Goal: Task Accomplishment & Management: Manage account settings

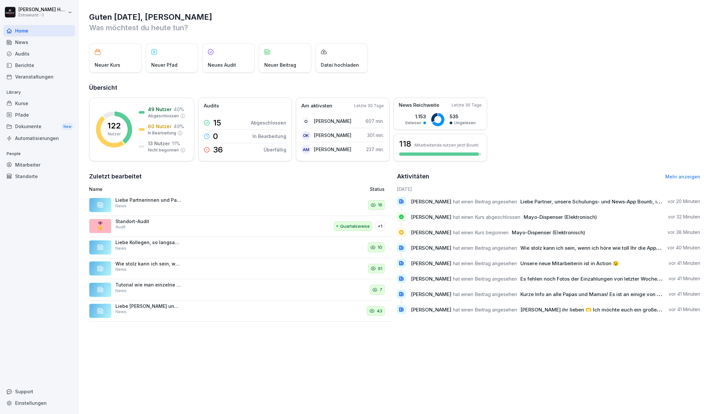
click at [29, 128] on div "Dokumente New" at bounding box center [39, 127] width 72 height 12
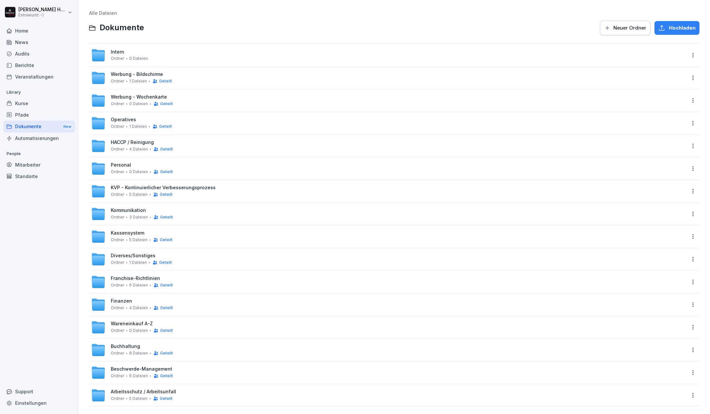
scroll to position [10, 0]
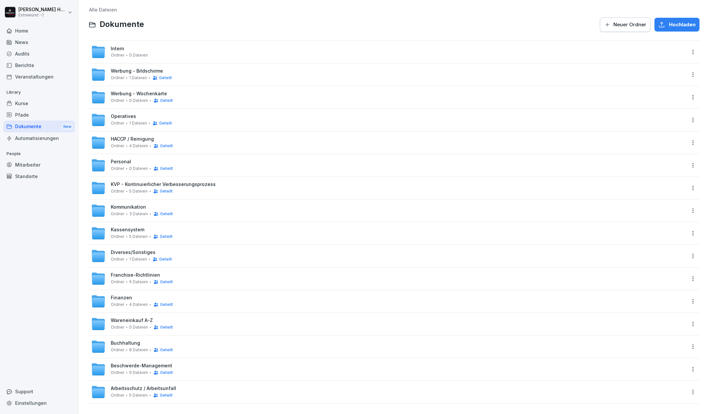
click at [135, 91] on span "Werbung - Wochenkarte" at bounding box center [139, 94] width 56 height 6
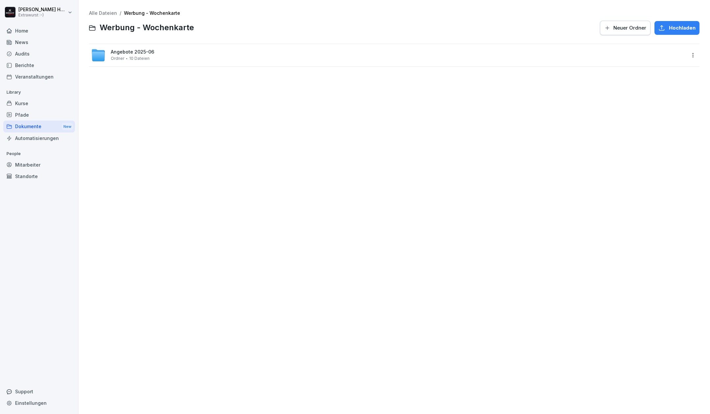
click at [116, 53] on span "Angebote 2025-06" at bounding box center [132, 52] width 43 height 6
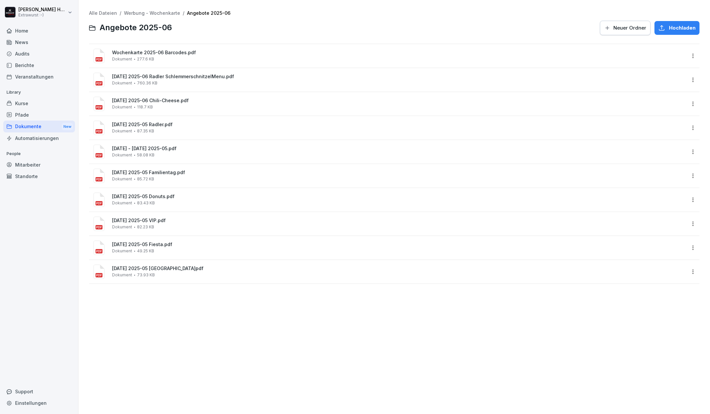
click at [150, 15] on link "Werbung - Wochenkarte" at bounding box center [152, 13] width 56 height 6
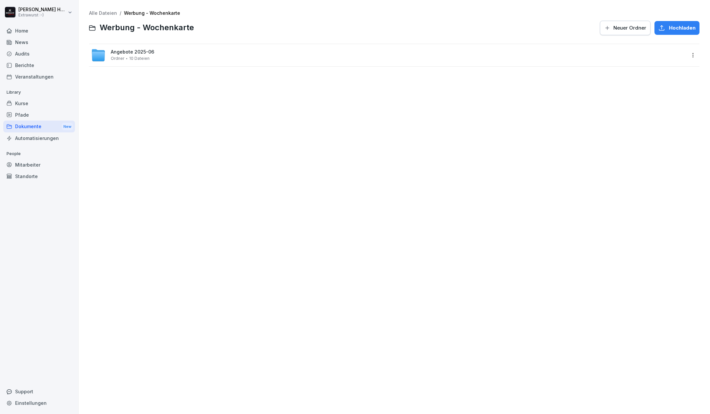
click at [104, 14] on link "Alle Dateien" at bounding box center [103, 13] width 28 height 6
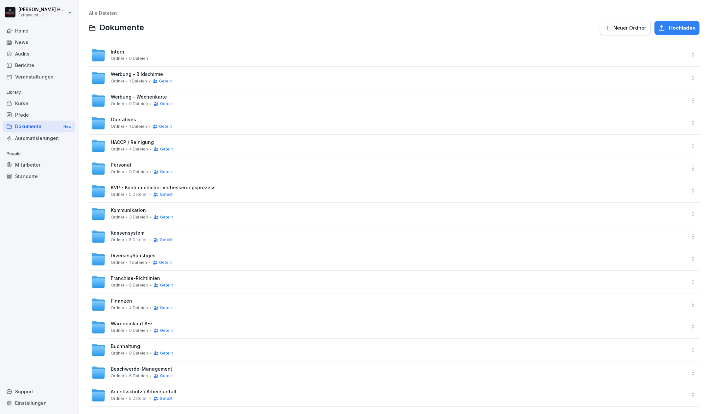
click at [613, 27] on span "Neuer Ordner" at bounding box center [629, 27] width 33 height 7
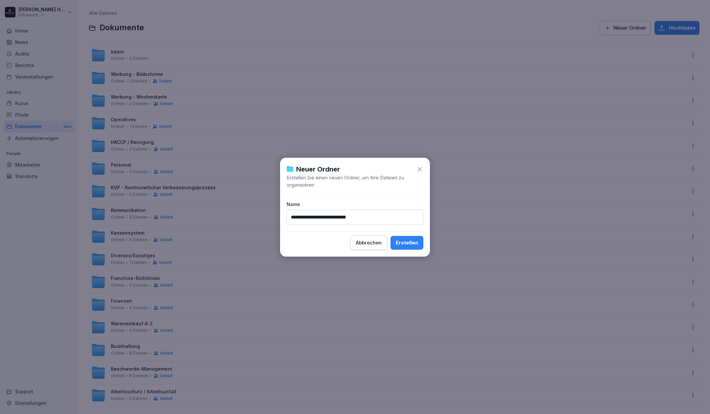
type input "**********"
click at [415, 243] on div "Erstellen" at bounding box center [407, 242] width 22 height 7
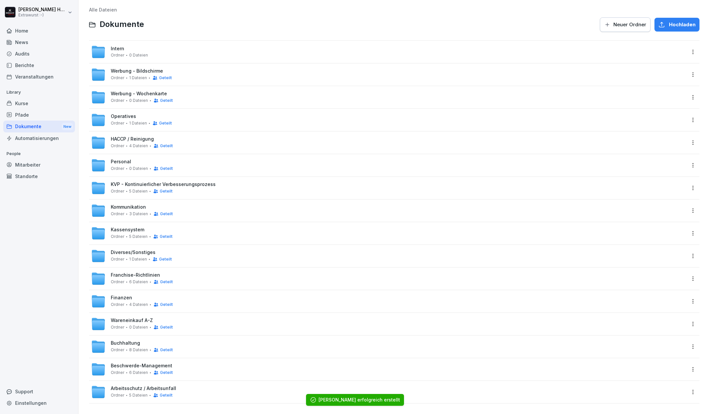
scroll to position [10, 0]
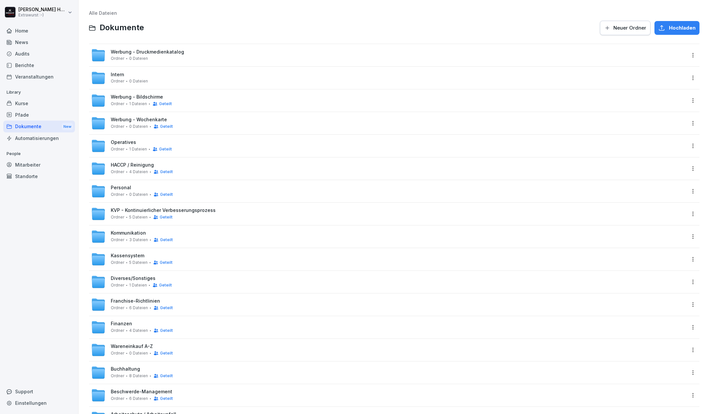
click at [166, 60] on div "Werbung - Druckmedienkatalog Ordner 0 Dateien" at bounding box center [147, 55] width 73 height 12
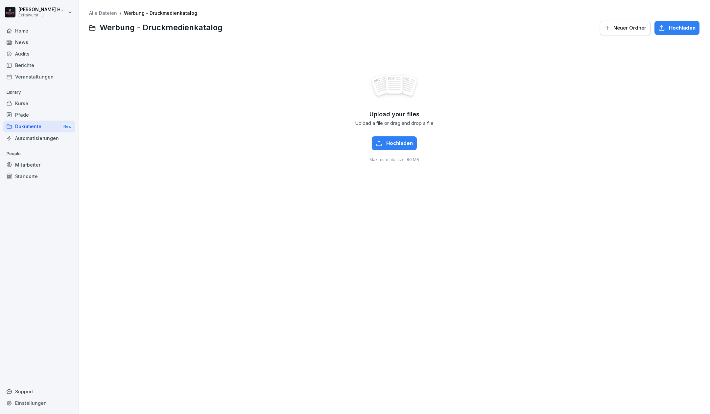
click at [395, 147] on span "Hochladen" at bounding box center [399, 143] width 27 height 7
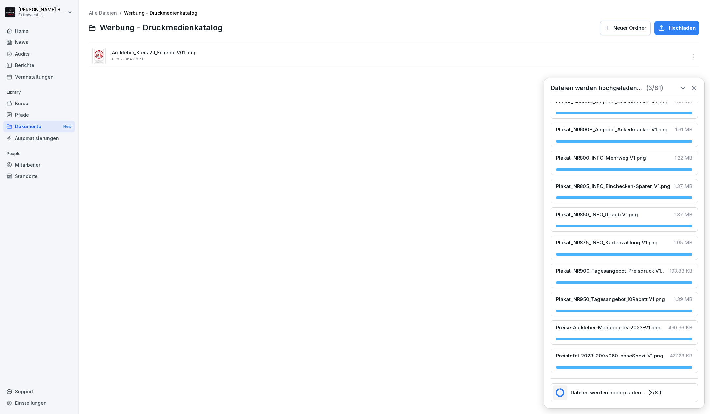
scroll to position [2004, 0]
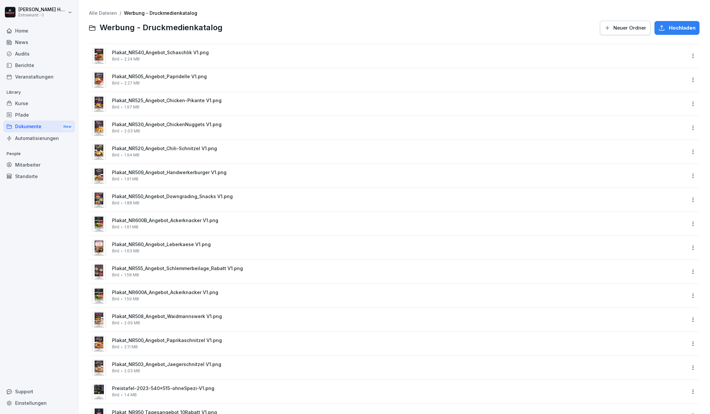
click at [208, 53] on span "Plakat_NR540_Angebot_Schaschlik V1.png" at bounding box center [399, 53] width 574 height 6
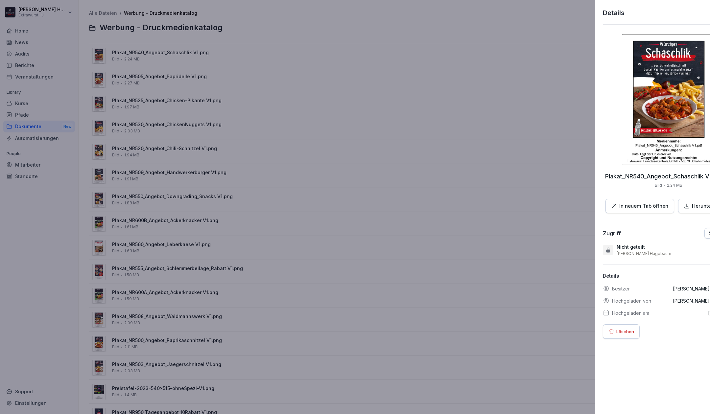
click at [179, 81] on div at bounding box center [355, 207] width 710 height 414
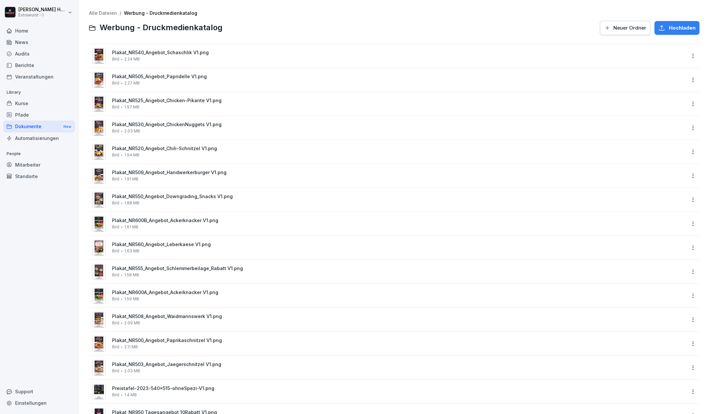
click at [179, 81] on div "Plakat_NR505_Angebot_Papridelle V1.png Bild 2.27 MB" at bounding box center [399, 80] width 574 height 12
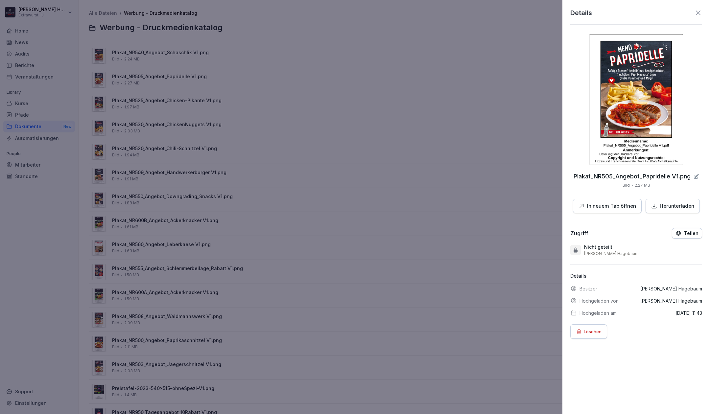
click at [178, 110] on div at bounding box center [355, 207] width 710 height 414
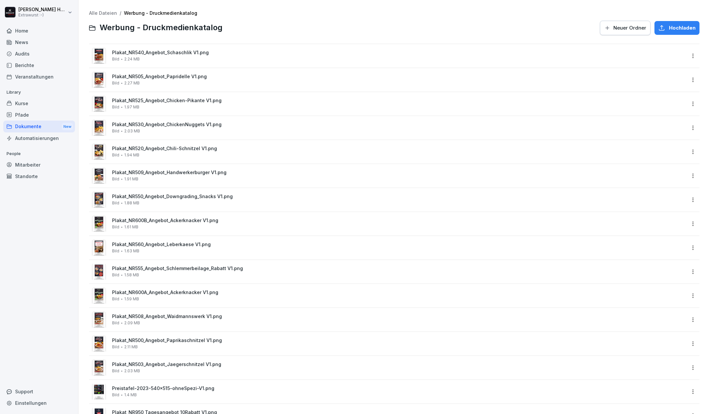
click at [108, 13] on link "Alle Dateien" at bounding box center [103, 13] width 28 height 6
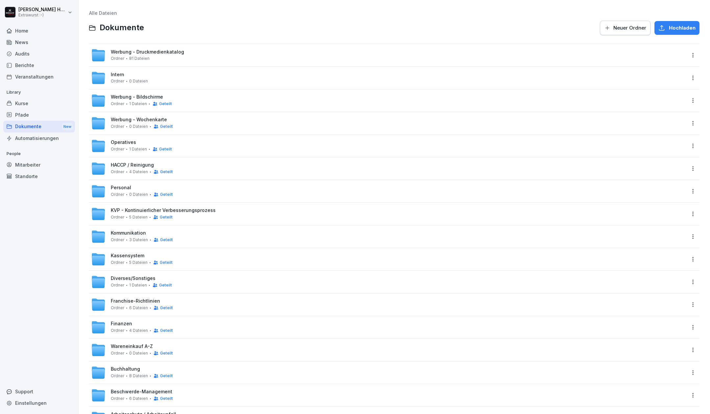
click at [162, 52] on span "Werbung - Druckmedienkatalog" at bounding box center [147, 52] width 73 height 6
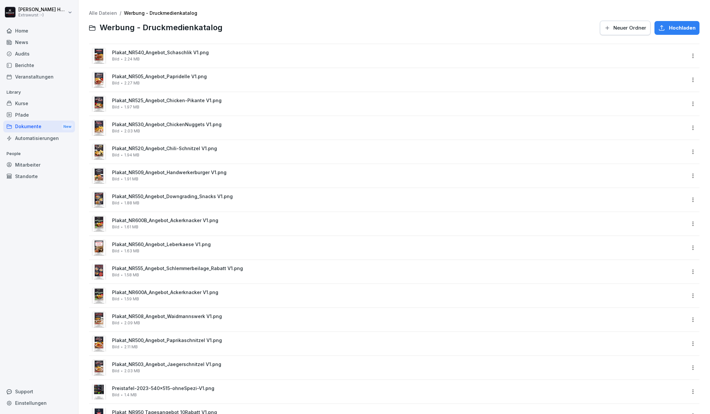
click at [107, 12] on link "Alle Dateien" at bounding box center [103, 13] width 28 height 6
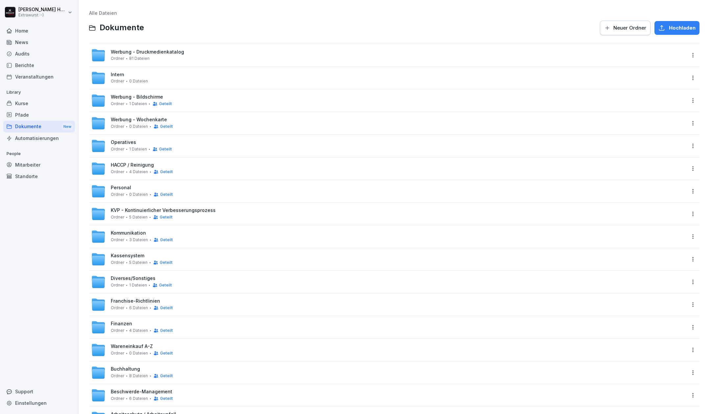
click at [685, 56] on html "[PERSON_NAME] Extrawurst :-) Home News Audits Berichte Veranstaltungen Library …" at bounding box center [355, 207] width 710 height 414
click at [661, 64] on div "Details" at bounding box center [658, 68] width 63 height 13
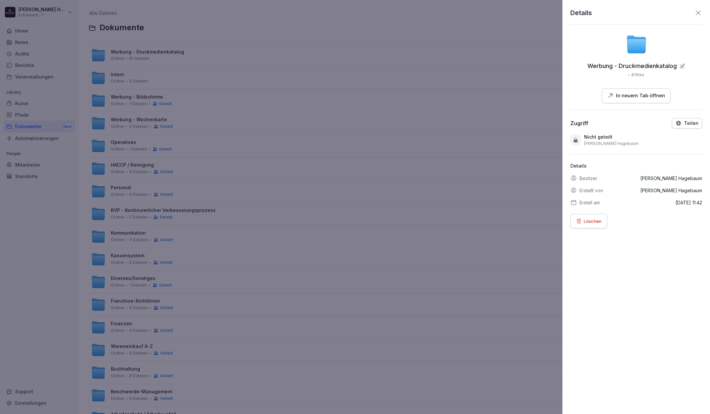
click at [575, 139] on icon at bounding box center [576, 139] width 4 height 5
click at [676, 124] on icon "button" at bounding box center [679, 123] width 6 height 6
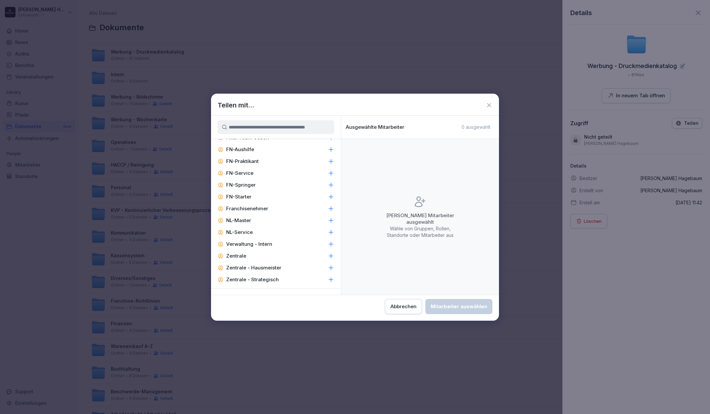
scroll to position [604, 0]
click at [328, 205] on div "Franchisenehmer" at bounding box center [276, 206] width 130 height 12
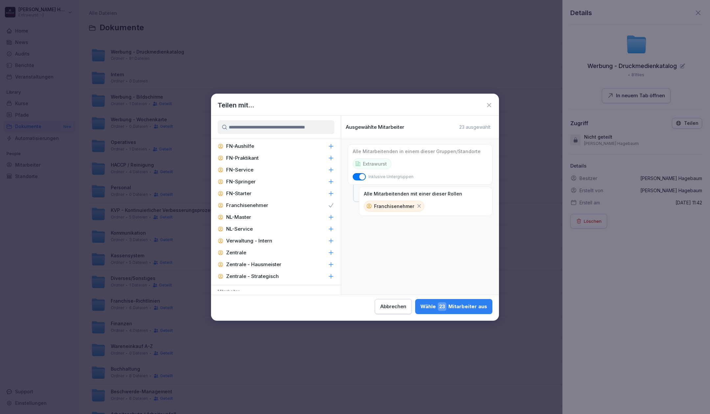
click at [328, 275] on icon at bounding box center [331, 276] width 7 height 7
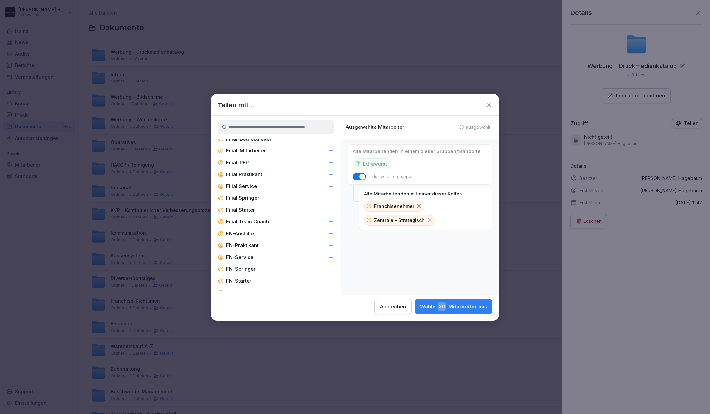
scroll to position [473, 0]
click at [328, 181] on icon at bounding box center [331, 183] width 7 height 7
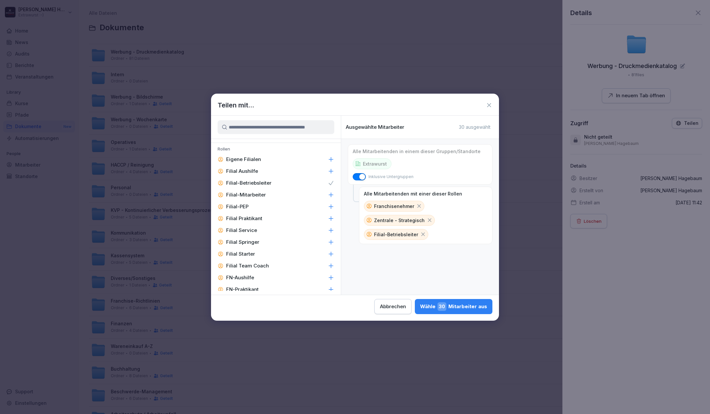
click at [453, 305] on div "Wähle 30 Mitarbeiter aus" at bounding box center [453, 306] width 67 height 9
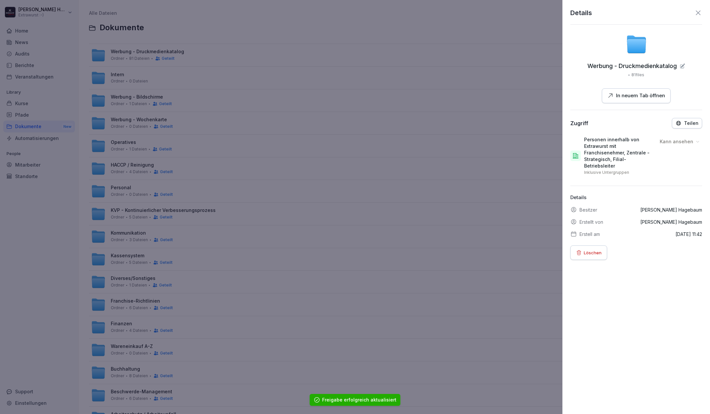
click at [684, 140] on p "Kann ansehen" at bounding box center [677, 141] width 34 height 7
click at [634, 314] on div "Details Werbung - Druckmedienkatalog 81 files In neuem Tab öffnen Zugriff Teile…" at bounding box center [636, 207] width 148 height 414
click at [643, 13] on div "Details" at bounding box center [636, 13] width 132 height 10
click at [135, 16] on div at bounding box center [355, 207] width 710 height 414
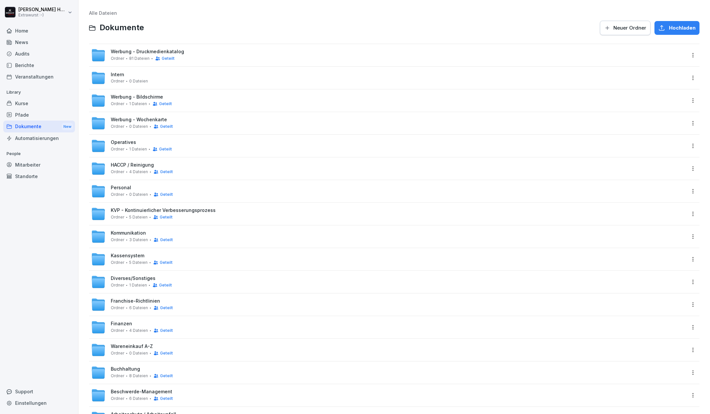
click at [171, 50] on span "Werbung - Druckmedienkatalog" at bounding box center [147, 52] width 73 height 6
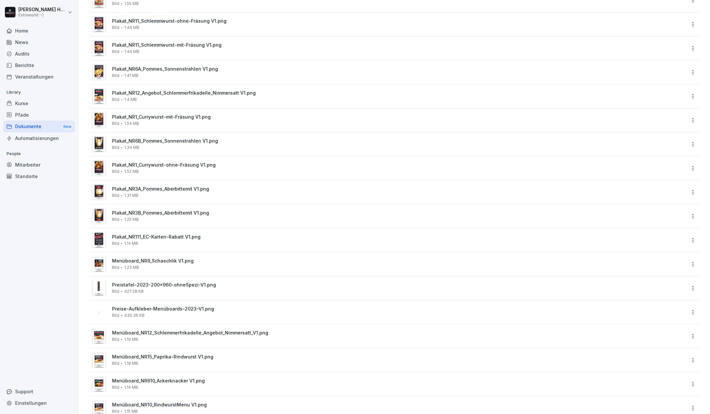
scroll to position [657, 0]
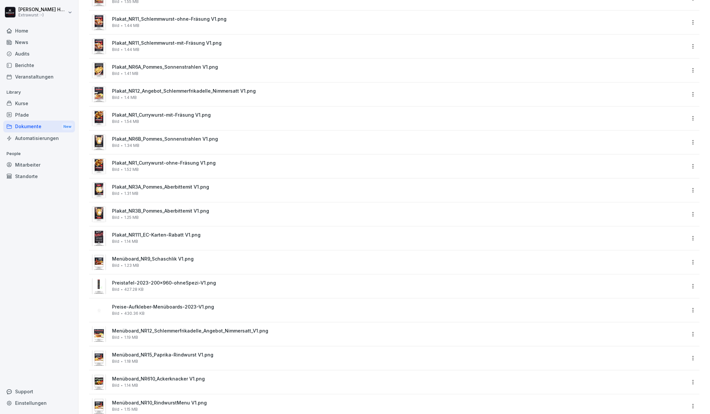
click at [39, 246] on div "Home News Audits Berichte Veranstaltungen Library Kurse Pfade Dokumente New Aut…" at bounding box center [39, 216] width 72 height 390
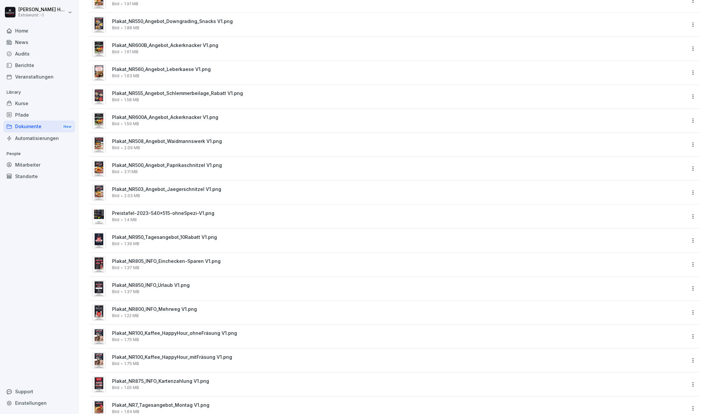
scroll to position [0, 0]
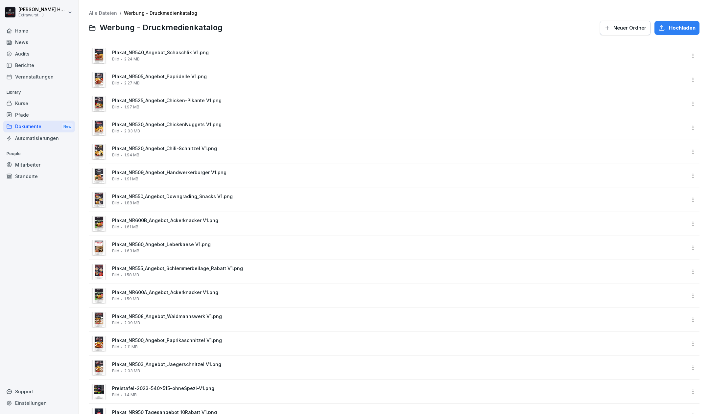
click at [24, 29] on div "Home" at bounding box center [39, 31] width 72 height 12
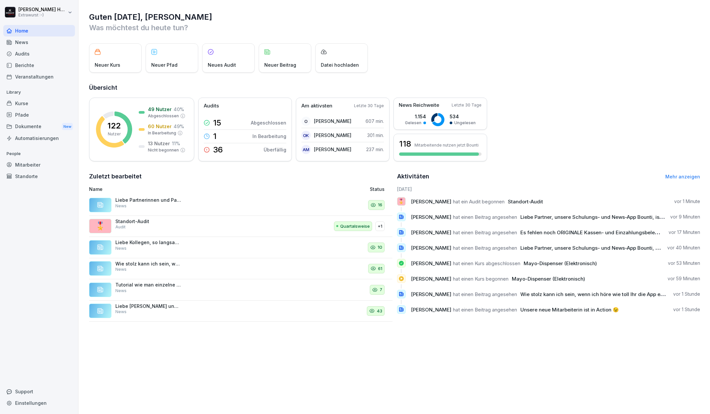
click at [31, 125] on div "Dokumente New" at bounding box center [39, 127] width 72 height 12
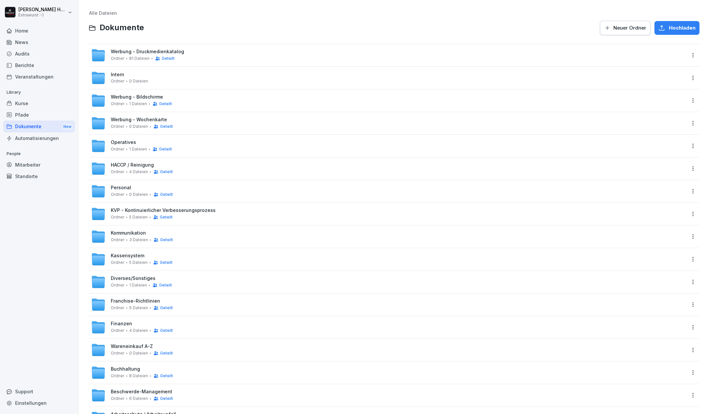
click at [143, 50] on span "Werbung - Druckmedienkatalog" at bounding box center [147, 52] width 73 height 6
